Goal: Task Accomplishment & Management: Use online tool/utility

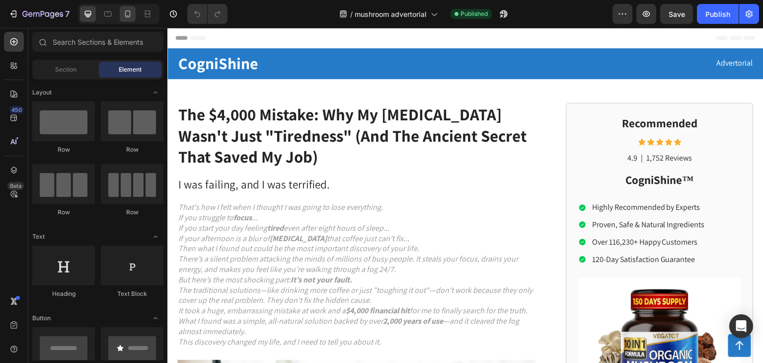
click at [126, 15] on icon at bounding box center [128, 14] width 10 height 10
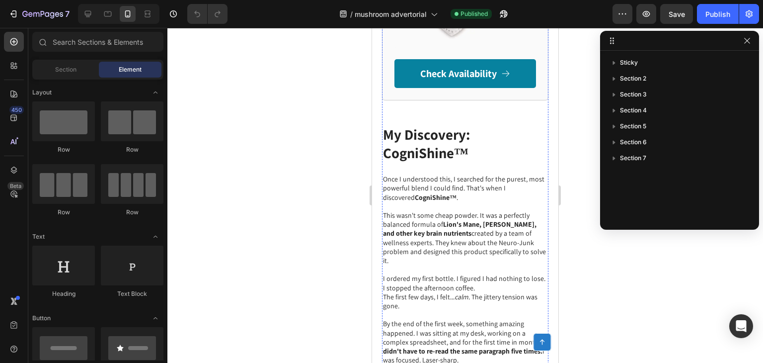
scroll to position [2327, 0]
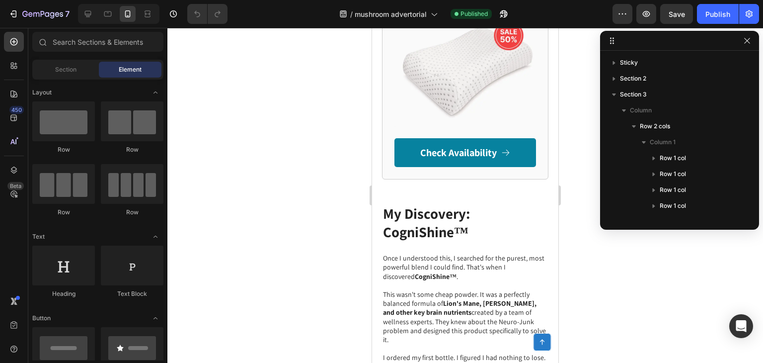
scroll to position [2273, 0]
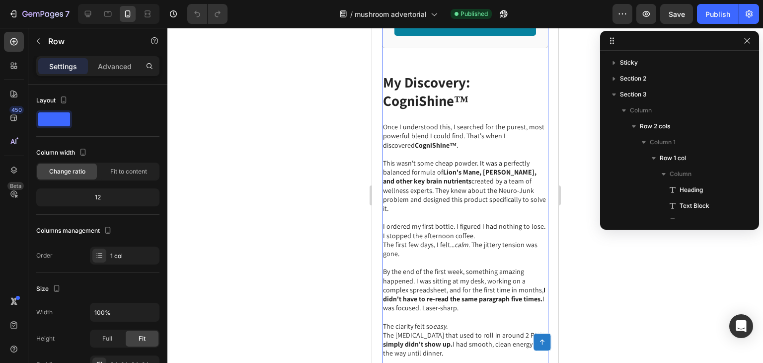
scroll to position [267, 0]
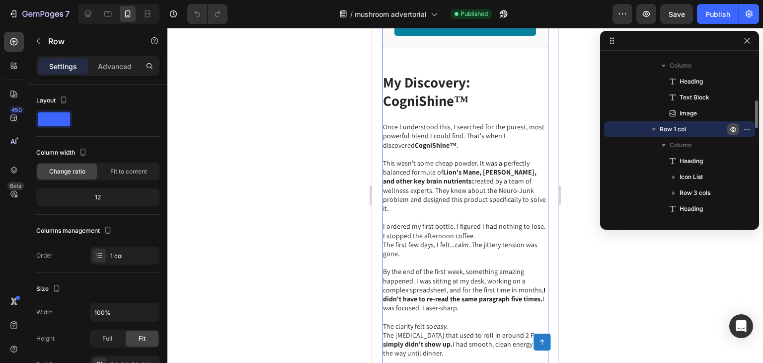
click at [731, 127] on icon "button" at bounding box center [733, 129] width 8 height 8
click at [731, 129] on icon "button" at bounding box center [733, 129] width 8 height 8
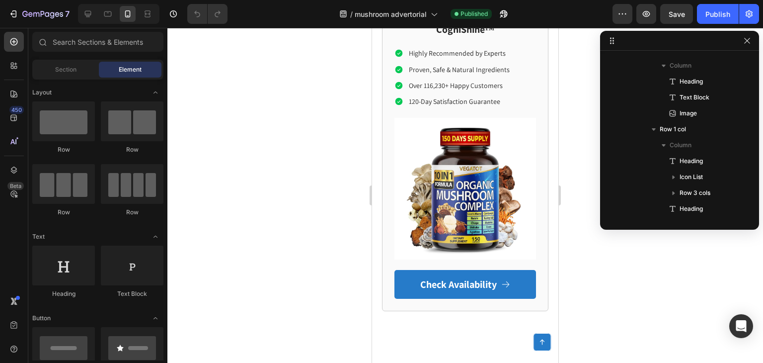
scroll to position [0, 0]
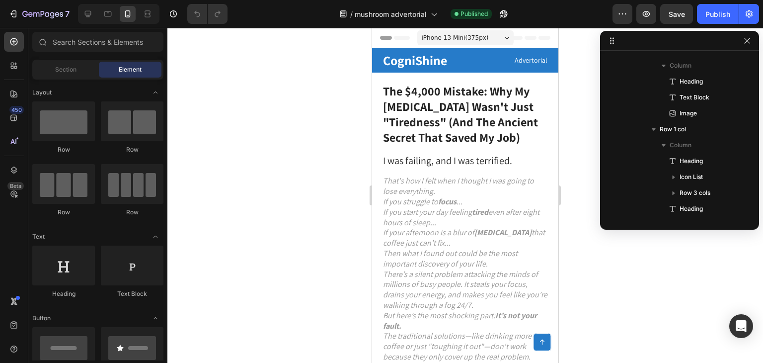
drag, startPoint x: 556, startPoint y: 182, endPoint x: 915, endPoint y: 54, distance: 380.9
click at [435, 60] on p "CogniShine" at bounding box center [422, 60] width 79 height 14
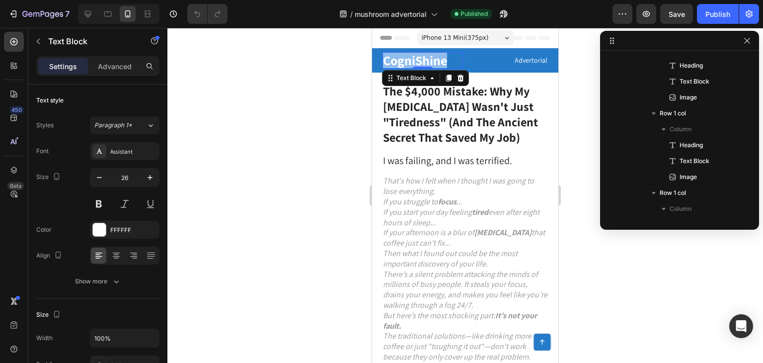
scroll to position [45, 0]
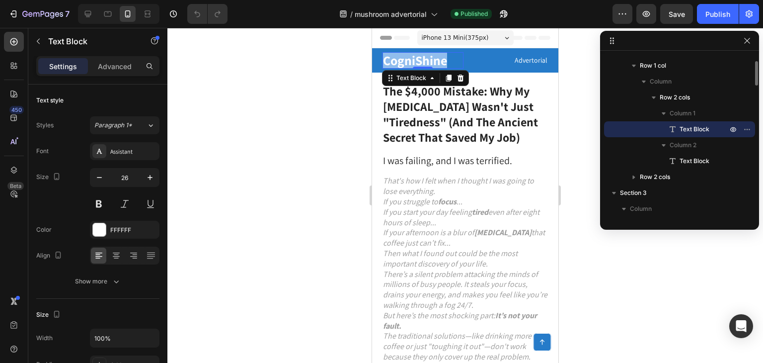
click at [435, 60] on p "CogniShine" at bounding box center [422, 60] width 79 height 14
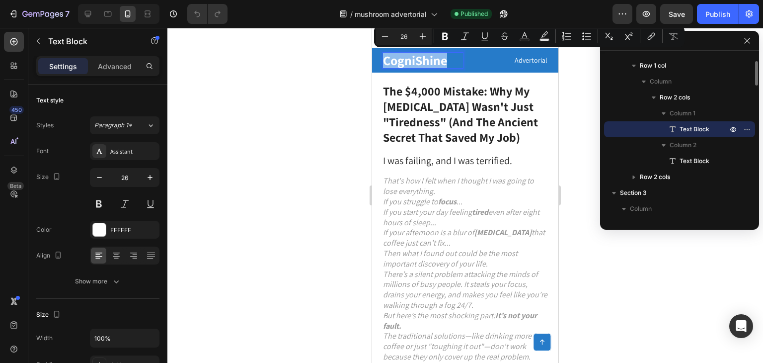
click at [435, 60] on p "CogniShine" at bounding box center [422, 60] width 79 height 14
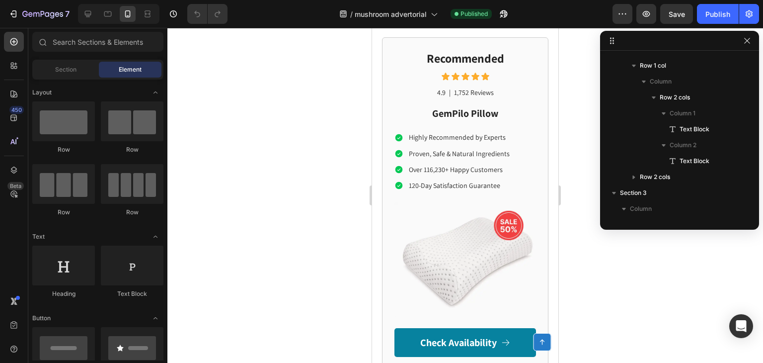
scroll to position [2300, 0]
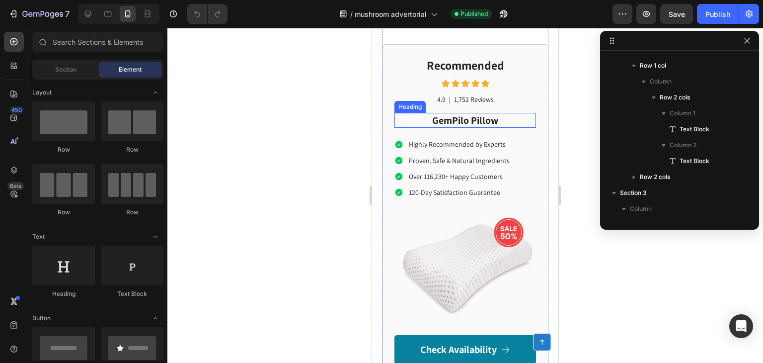
click at [464, 118] on h2 "GemPilo Pillow" at bounding box center [465, 120] width 142 height 15
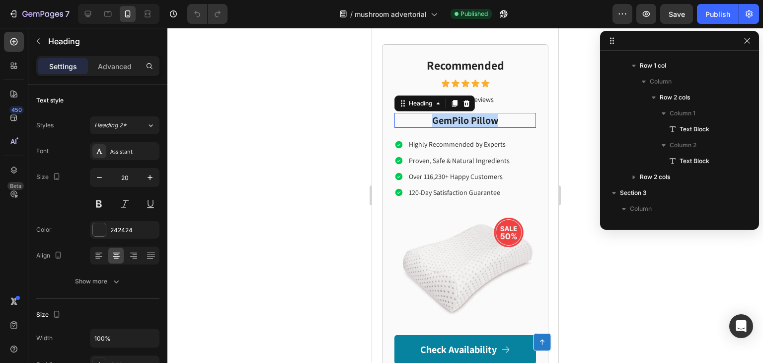
scroll to position [744, 0]
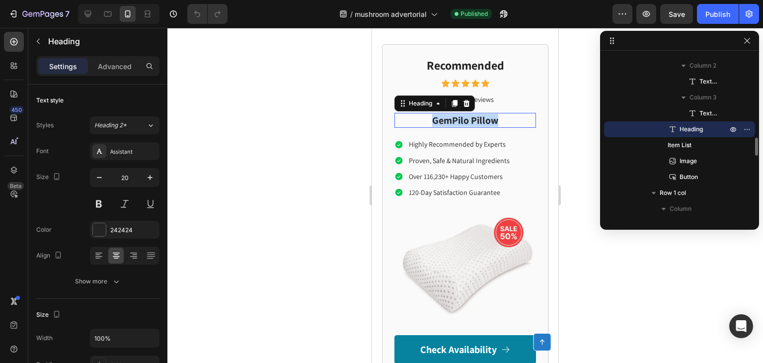
click at [464, 118] on p "GemPilo Pillow" at bounding box center [465, 120] width 140 height 13
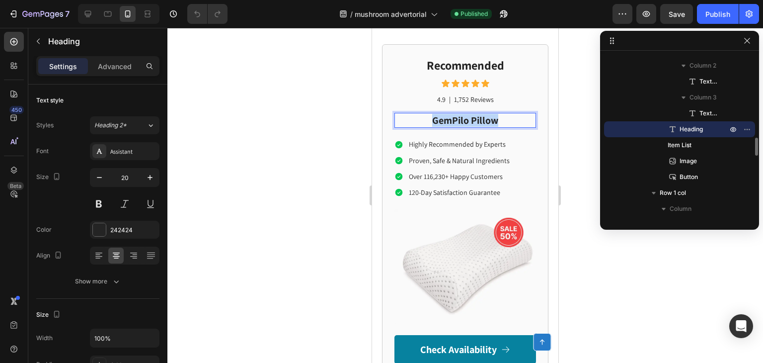
click at [464, 118] on p "GemPilo Pillow" at bounding box center [465, 120] width 140 height 13
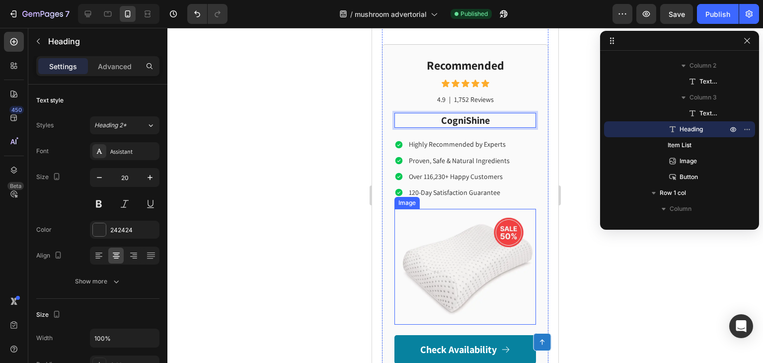
click at [463, 259] on img at bounding box center [465, 267] width 142 height 116
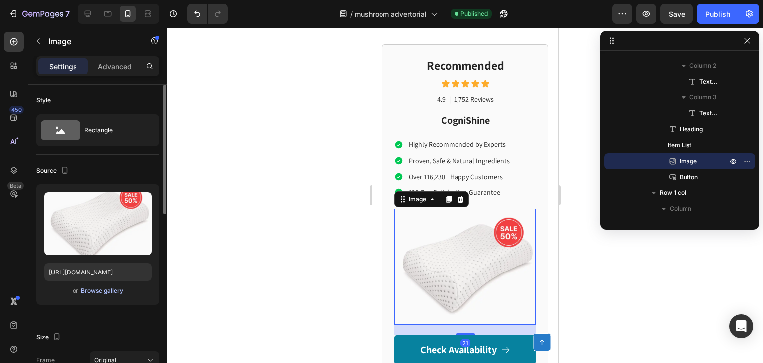
click at [106, 291] on div "Browse gallery" at bounding box center [102, 290] width 42 height 9
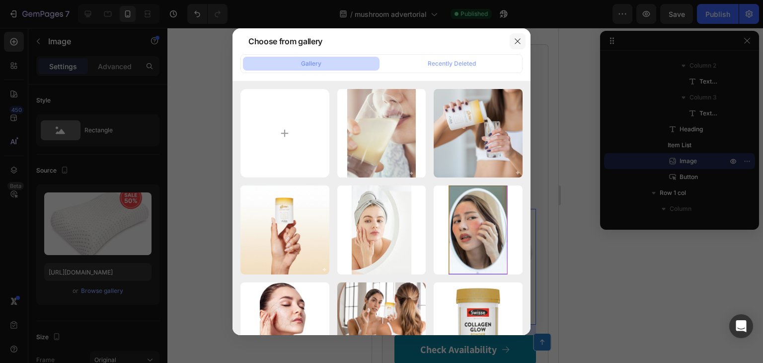
click at [521, 37] on icon "button" at bounding box center [518, 41] width 8 height 8
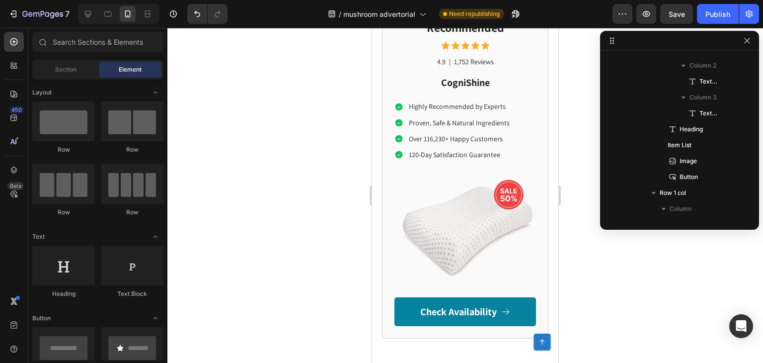
scroll to position [2364, 0]
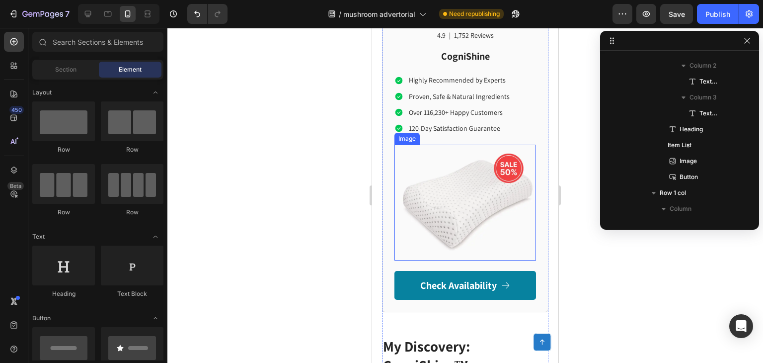
click at [452, 181] on img at bounding box center [465, 203] width 142 height 116
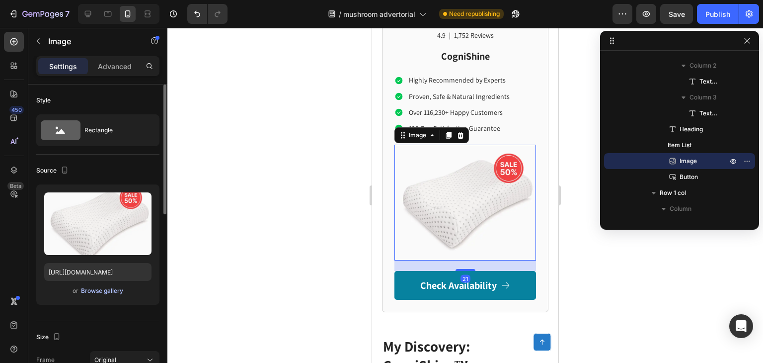
click at [113, 291] on div "Browse gallery" at bounding box center [102, 290] width 42 height 9
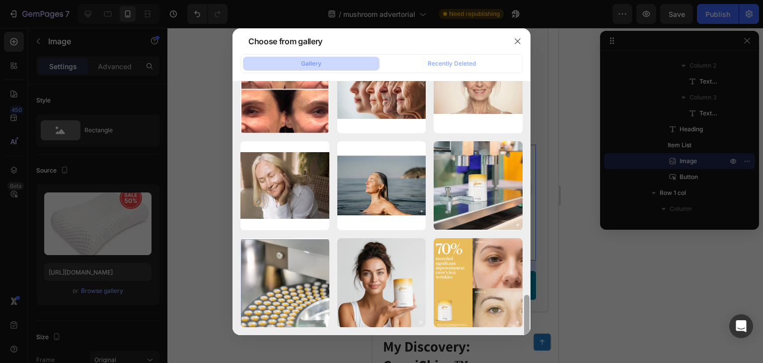
drag, startPoint x: 526, startPoint y: 118, endPoint x: 536, endPoint y: 301, distance: 183.6
click at [536, 301] on div "Choose from gallery Gallery Recently Deleted Generated Image Septe...AM.png 151…" at bounding box center [381, 181] width 763 height 363
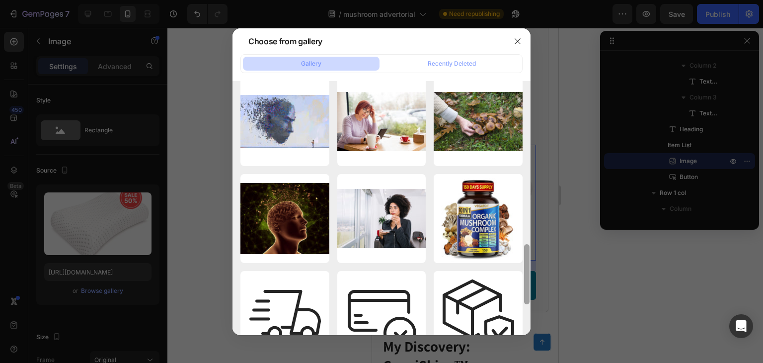
scroll to position [693, 0]
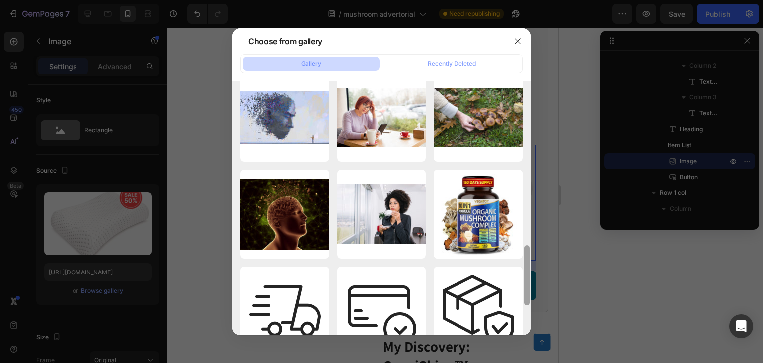
drag, startPoint x: 527, startPoint y: 211, endPoint x: 526, endPoint y: 251, distance: 40.3
click at [526, 251] on div at bounding box center [526, 275] width 5 height 60
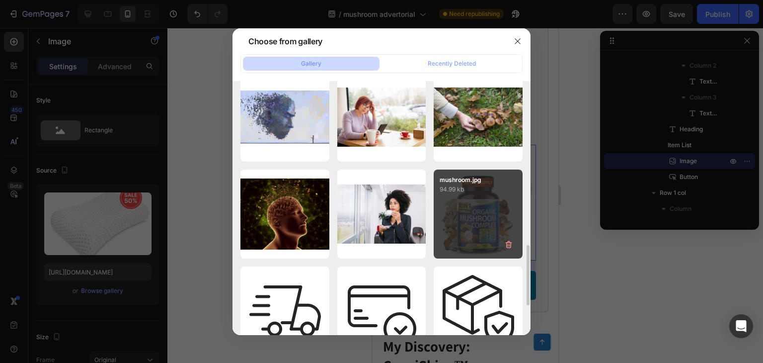
click at [489, 220] on div "mushroom.jpg 94.99 kb" at bounding box center [478, 213] width 89 height 89
type input "[URL][DOMAIN_NAME]"
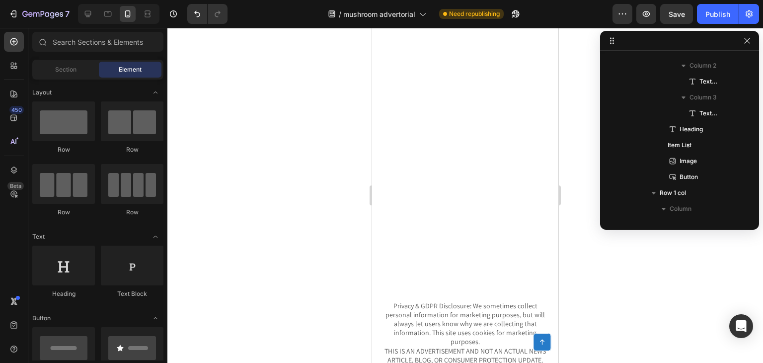
scroll to position [4911, 0]
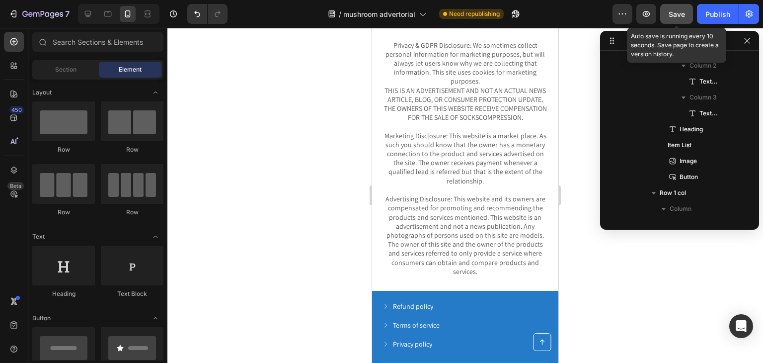
click at [676, 10] on span "Save" at bounding box center [677, 14] width 16 height 8
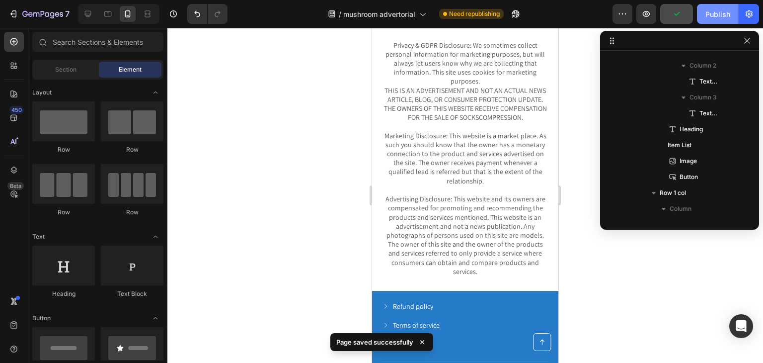
click at [722, 10] on div "Publish" at bounding box center [718, 14] width 25 height 10
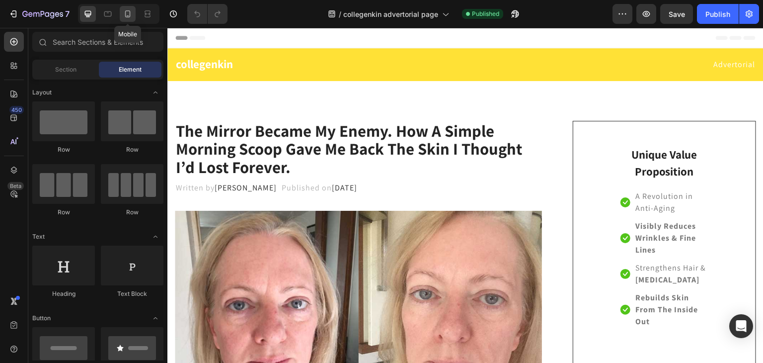
click at [126, 13] on icon at bounding box center [128, 14] width 10 height 10
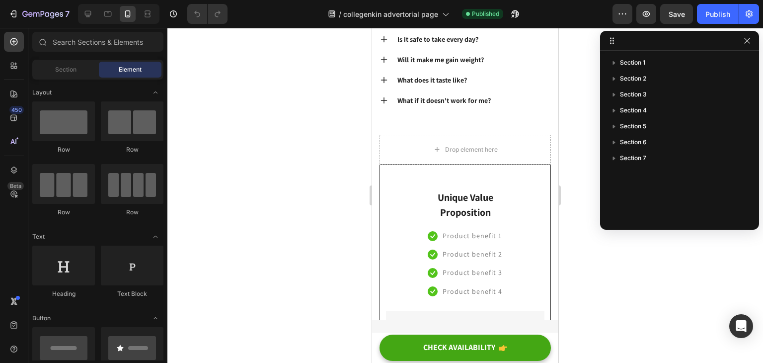
scroll to position [6218, 0]
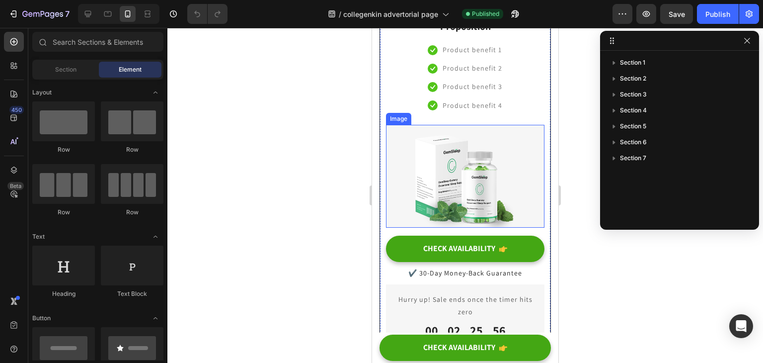
click at [480, 184] on img at bounding box center [465, 176] width 158 height 103
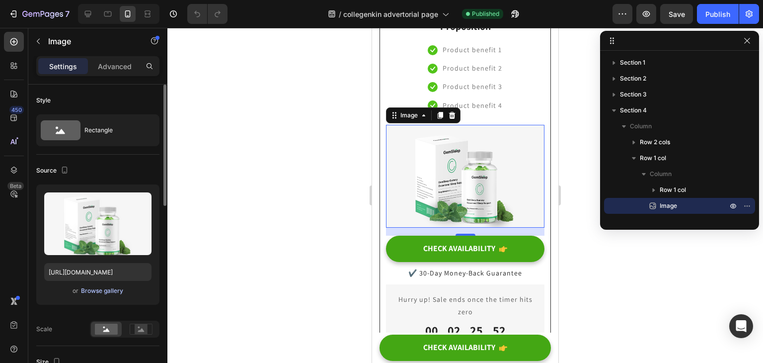
click at [111, 288] on div "Browse gallery" at bounding box center [102, 290] width 42 height 9
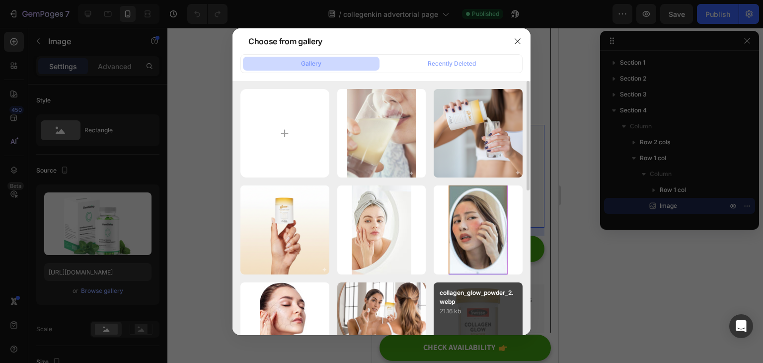
click at [486, 294] on p "collagen_glow_powder_2.webp" at bounding box center [478, 297] width 77 height 18
type input "https://cdn.shopify.com/s/files/1/0714/1847/8730/files/gempages_585666060766675…"
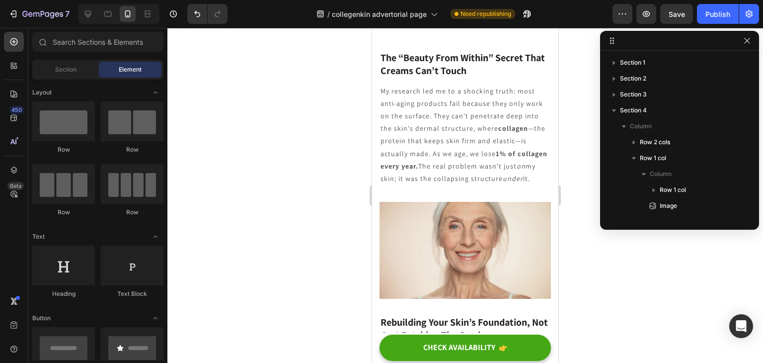
scroll to position [394, 0]
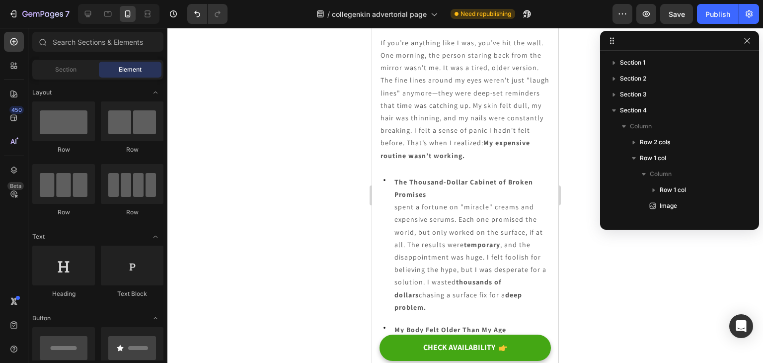
drag, startPoint x: 554, startPoint y: 307, endPoint x: 931, endPoint y: 60, distance: 450.5
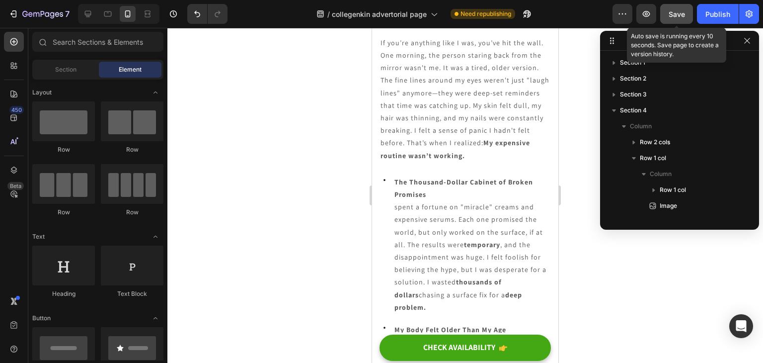
click at [679, 16] on span "Save" at bounding box center [677, 14] width 16 height 8
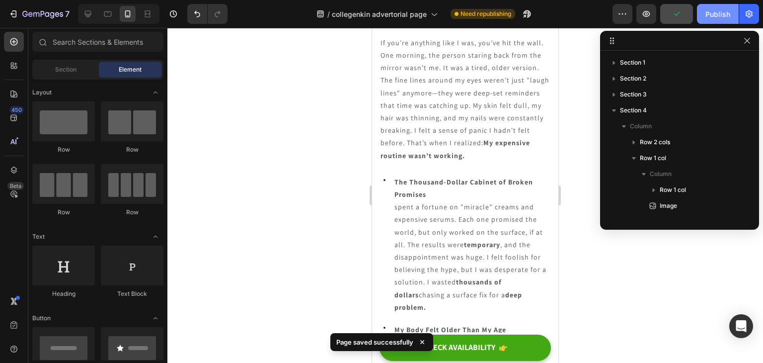
click at [708, 16] on div "Publish" at bounding box center [718, 14] width 25 height 10
click at [85, 15] on icon at bounding box center [88, 14] width 6 height 6
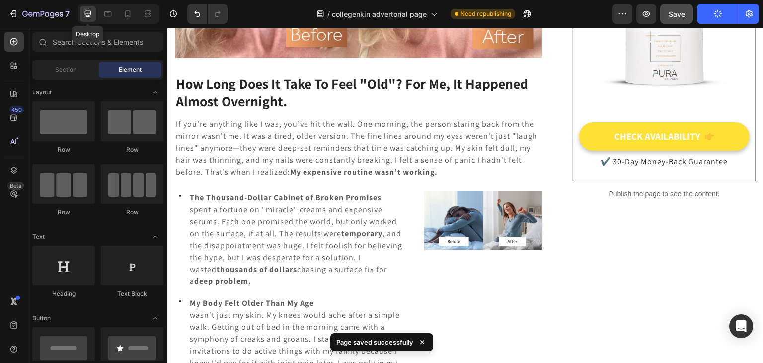
scroll to position [398, 0]
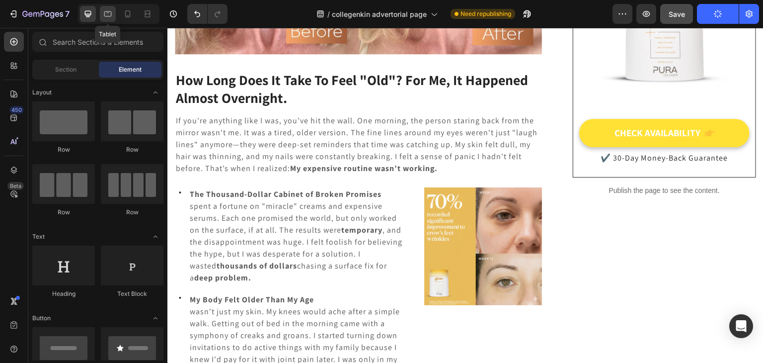
click at [107, 15] on icon at bounding box center [108, 14] width 10 height 10
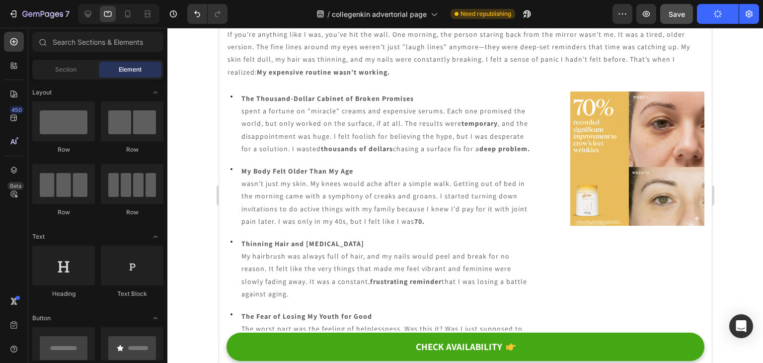
scroll to position [59, 0]
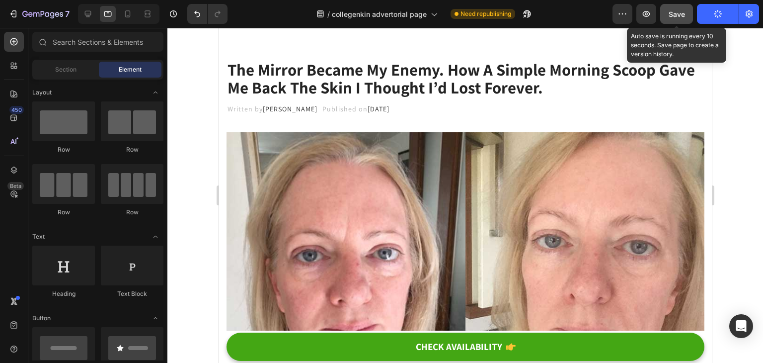
click at [674, 14] on span "Save" at bounding box center [677, 14] width 16 height 8
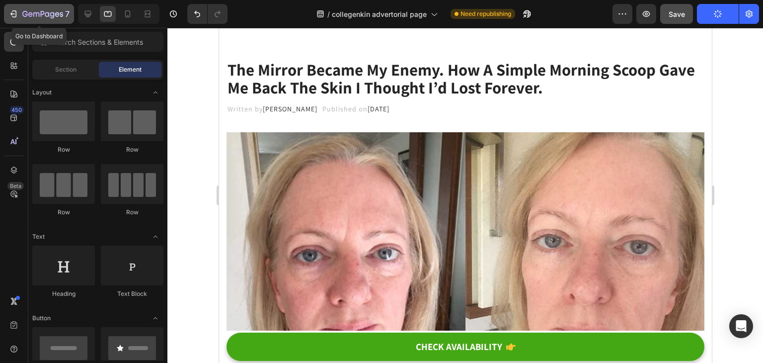
click at [42, 15] on icon "button" at bounding box center [42, 14] width 41 height 8
